Goal: Answer question/provide support: Share knowledge or assist other users

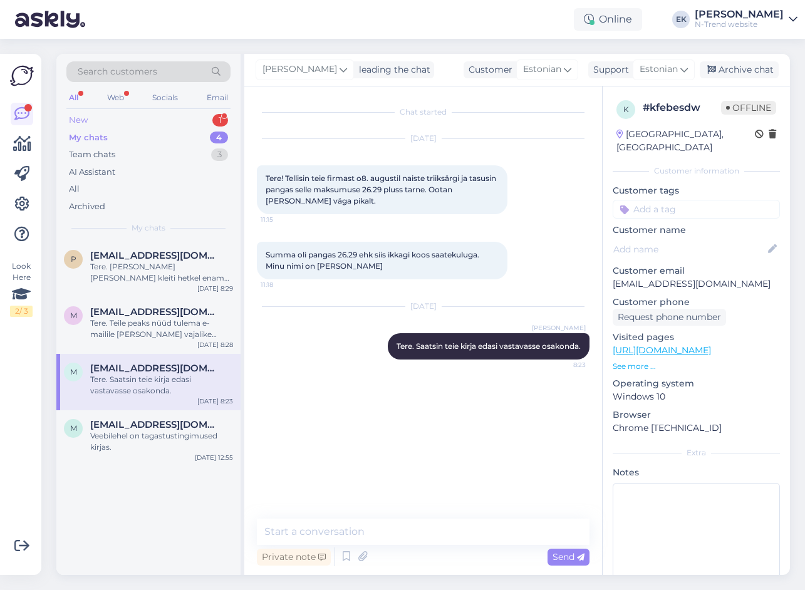
click at [85, 116] on div "New" at bounding box center [78, 120] width 19 height 13
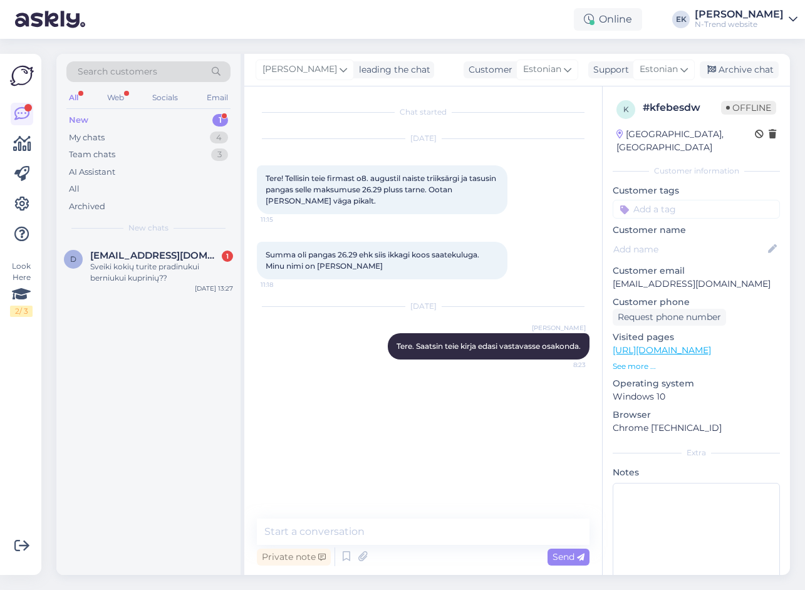
click at [115, 283] on div "Sveiki kokių turite pradinukui berniukui kuprinių??" at bounding box center [161, 272] width 143 height 23
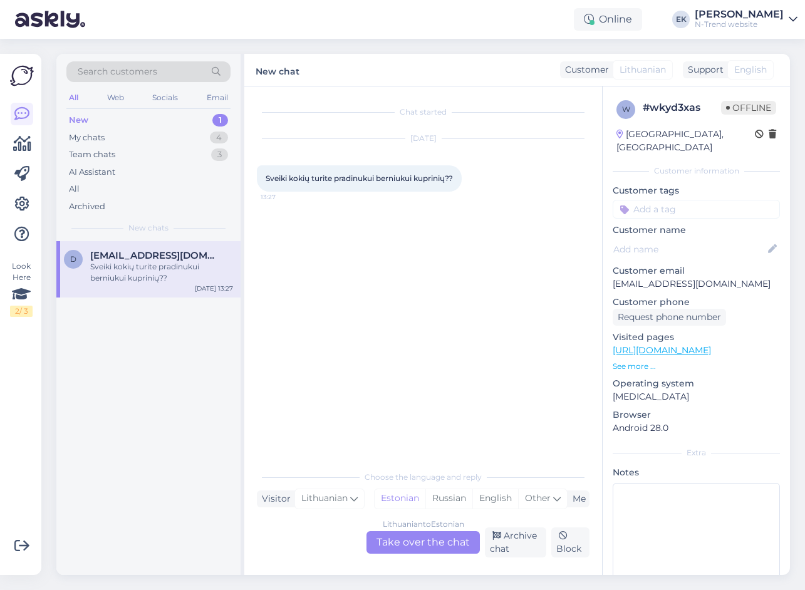
click at [426, 546] on div "Lithuanian to Estonian Take over the chat" at bounding box center [422, 542] width 113 height 23
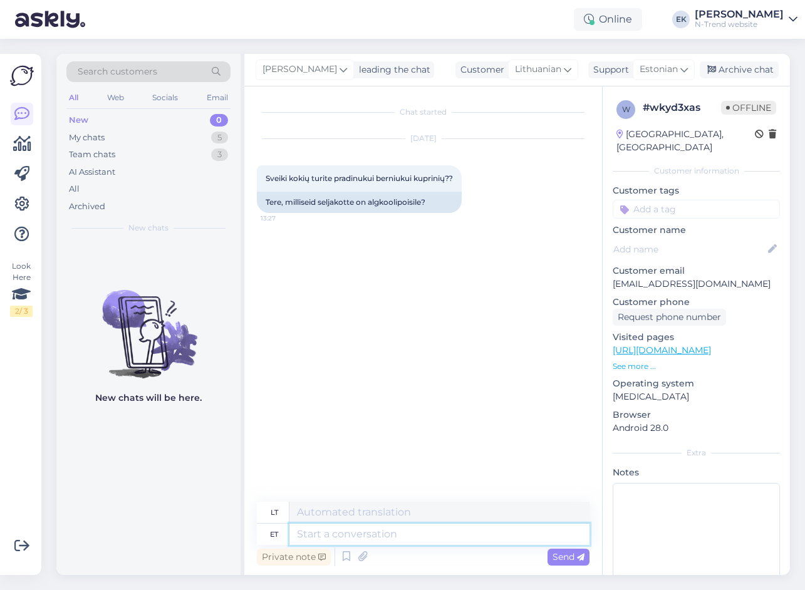
click at [316, 536] on textarea at bounding box center [439, 534] width 300 height 21
type textarea "Tere."
type textarea "Sveiki."
type textarea "Tere. Kahjuks"
type textarea "Sveiki. Deja."
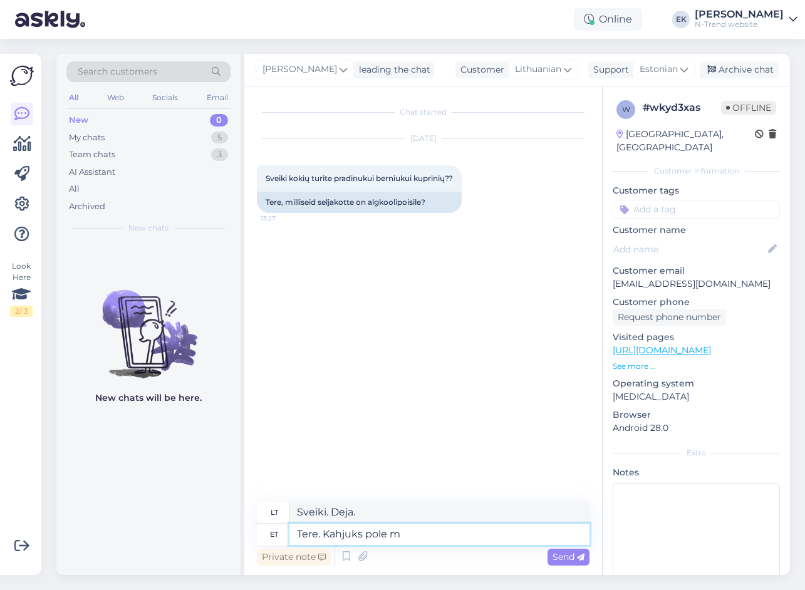
type textarea "Tere. Kahjuks pole me"
type textarea "Sveiki. Deja, ne."
type textarea "Tere. Kahjuks pole meil"
type textarea "Sveiki. Deja, neturime"
type textarea "Tere. Kahjuks pole meil veebipoes al"
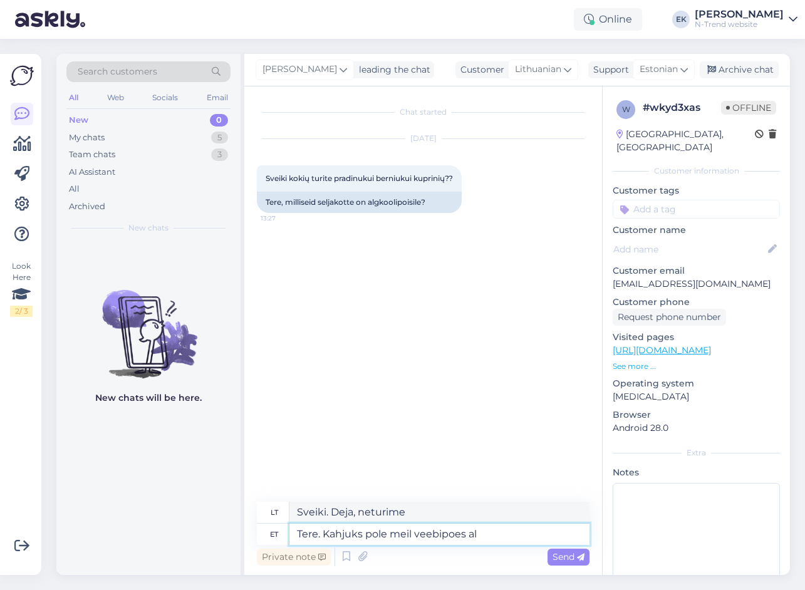
type textarea "Sveiki. Deja, neturime internetinės parduotuvės."
type textarea "Tere. Kahjuks pole meil veebipoes alkoolipoisile"
type textarea "Sveiki. Deja, mūsų internetinėje parduotuvėje nėra alkoholinių gėrimų."
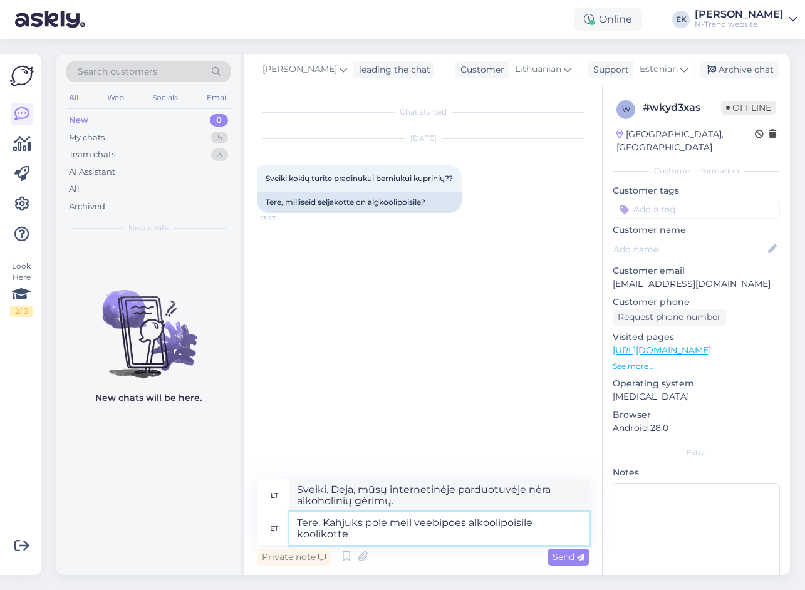
type textarea "Tere. Kahjuks pole meil veebipoes alkoolipoisile koolikotte."
type textarea "Sveiki. Deja, mūsų internetinėje parduotuvėje nėra mokyklinių kuprinių berniuka…"
click at [475, 523] on textarea "Tere. Kahjuks pole meil veebipoes alkoolipoisile koolikotte." at bounding box center [439, 528] width 300 height 33
type textarea "Tere. Kahjuks pole meil veebipoes algkoolipoisile koolikotte."
type textarea "Sveiki. Deja, mūsų internetinėje parduotuvėje nėra mokyklinių kuprinių pradinuk…"
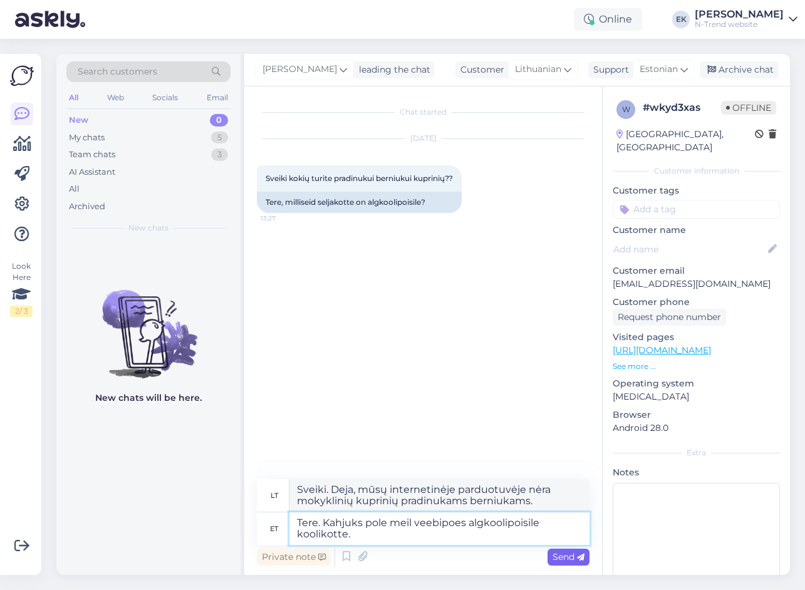
type textarea "Tere. Kahjuks pole meil veebipoes algkoolipoisile koolikotte."
click at [571, 557] on span "Send" at bounding box center [568, 556] width 32 height 11
